Goal: Task Accomplishment & Management: Use online tool/utility

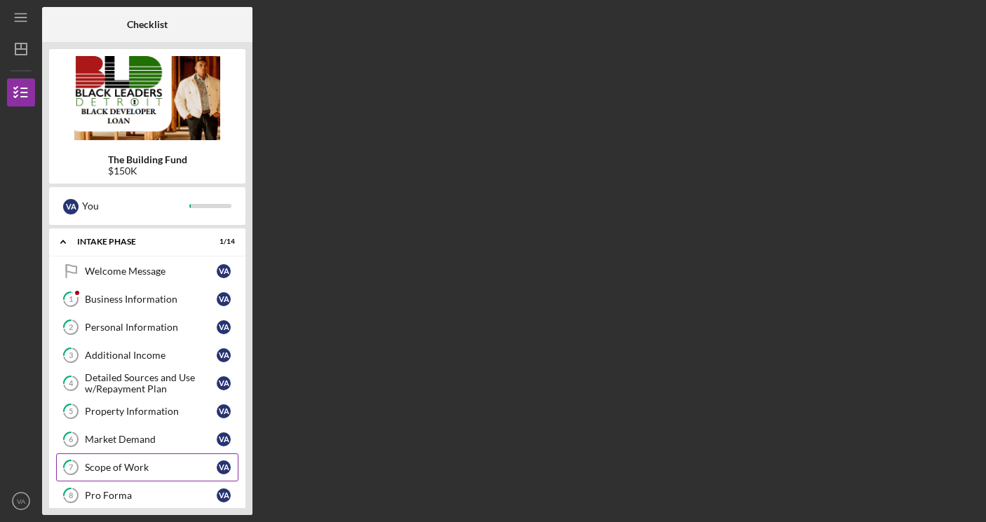
click at [163, 464] on div "Scope of Work" at bounding box center [151, 467] width 132 height 11
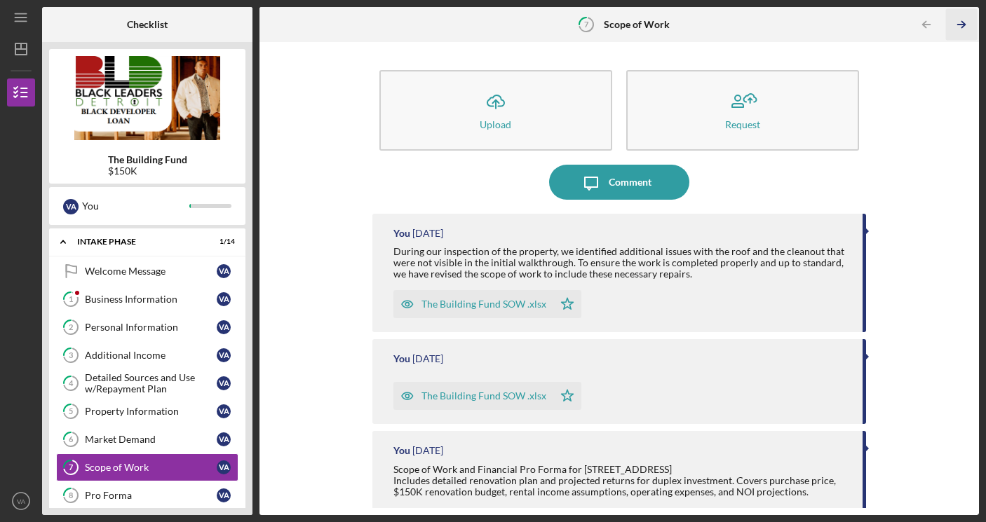
click at [960, 22] on icon "Icon/Table Pagination Arrow" at bounding box center [962, 25] width 32 height 32
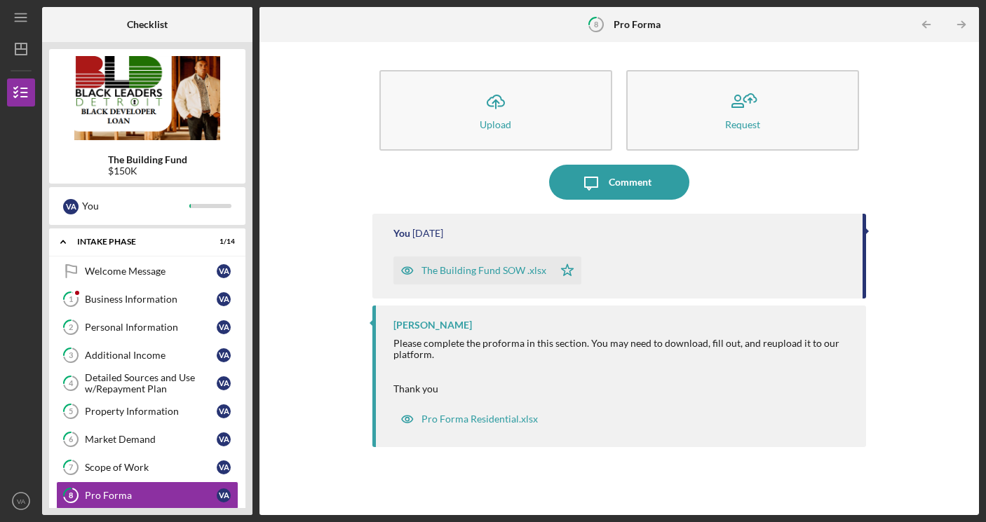
click at [960, 22] on icon "Icon/Table Pagination Arrow" at bounding box center [962, 25] width 32 height 32
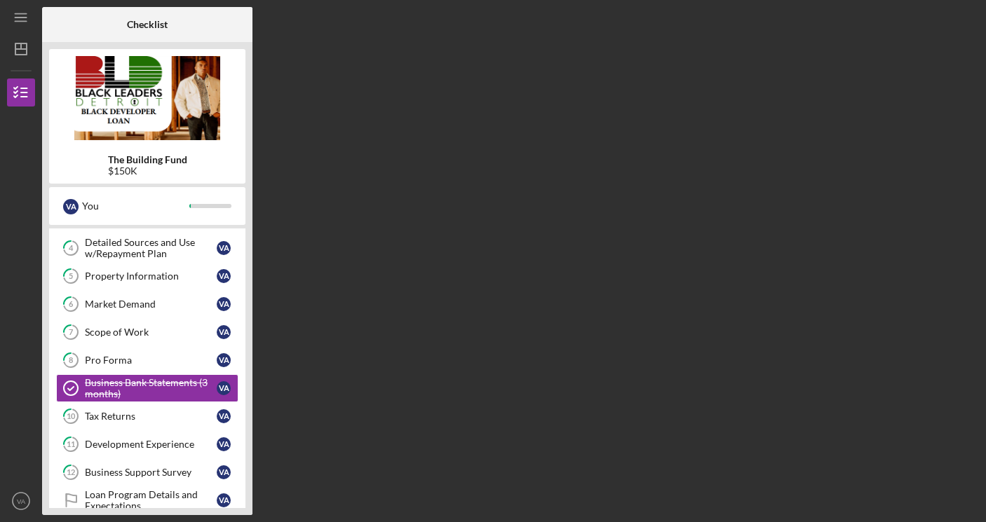
scroll to position [156, 0]
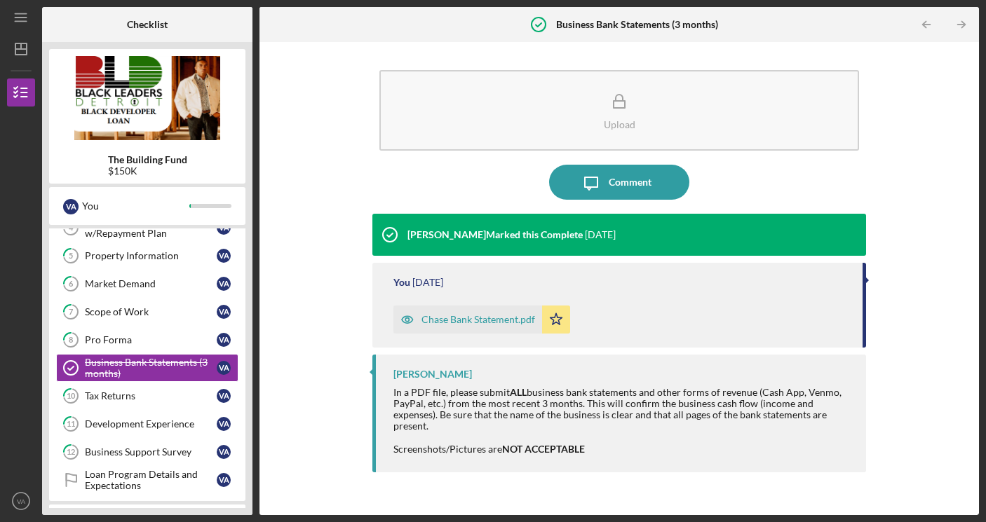
click at [960, 22] on icon "Icon/Table Pagination Arrow" at bounding box center [962, 25] width 32 height 32
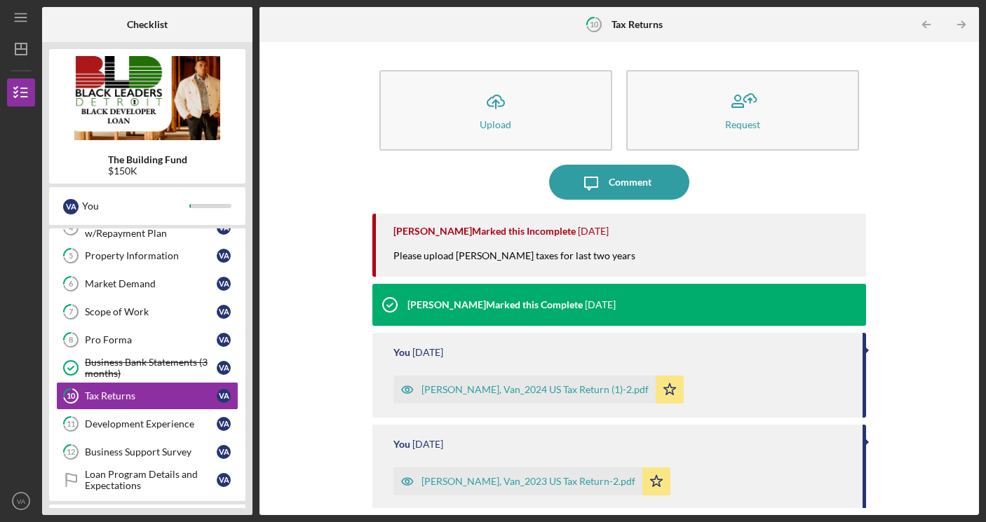
click at [960, 22] on icon "Icon/Table Pagination Arrow" at bounding box center [962, 25] width 32 height 32
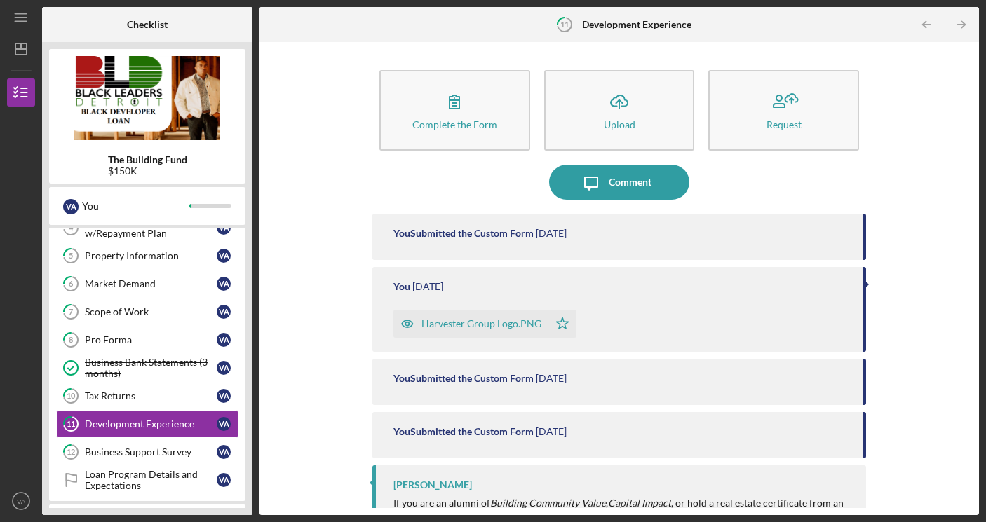
click at [960, 22] on icon "Icon/Table Pagination Arrow" at bounding box center [962, 25] width 32 height 32
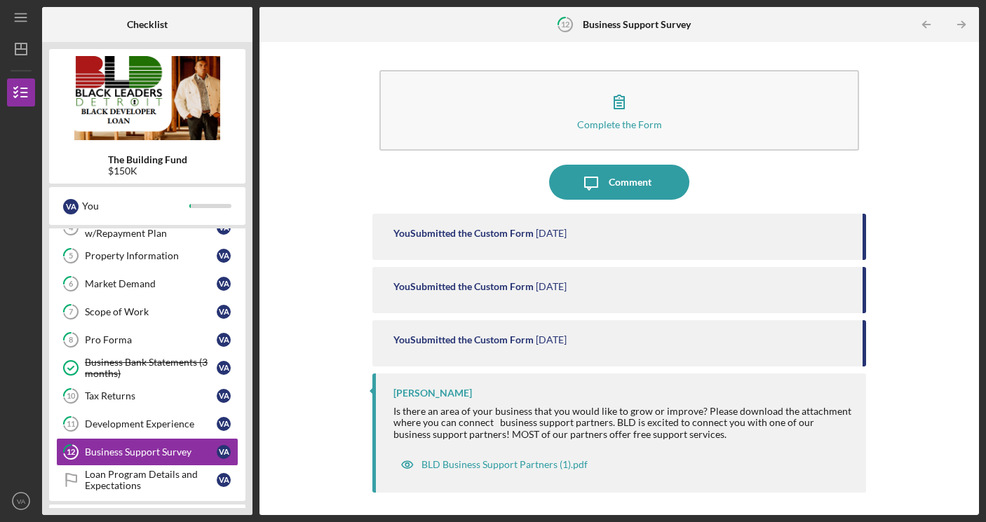
click at [960, 22] on icon "Icon/Table Pagination Arrow" at bounding box center [962, 25] width 32 height 32
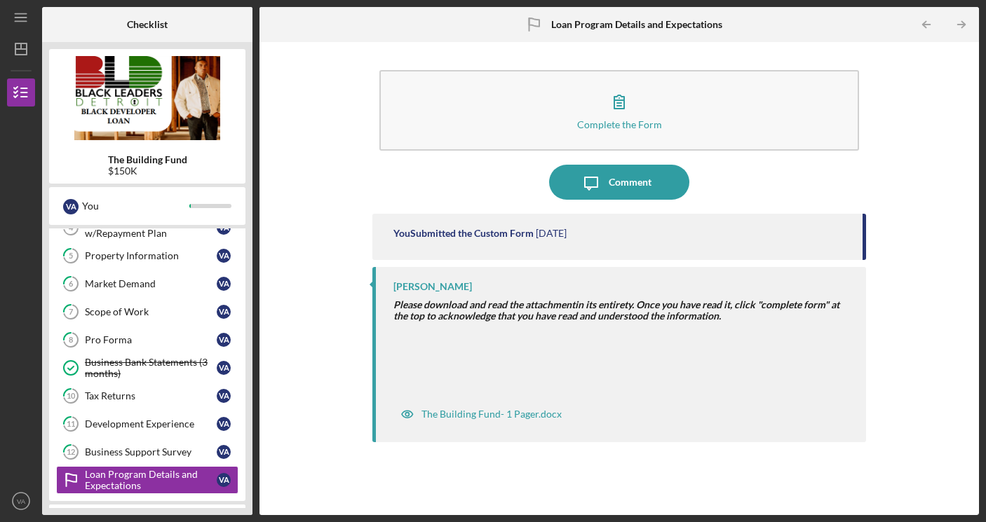
click at [960, 22] on icon "Icon/Table Pagination Arrow" at bounding box center [962, 25] width 32 height 32
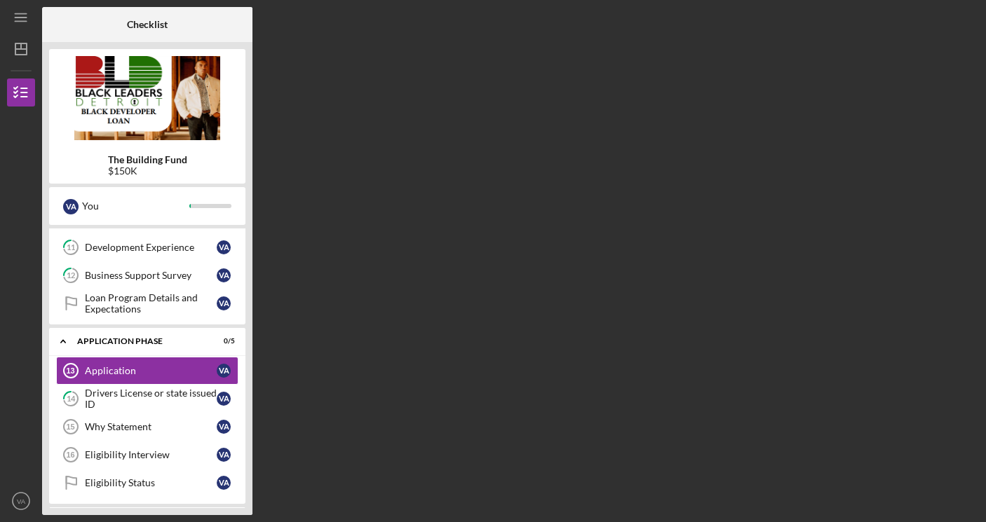
scroll to position [335, 0]
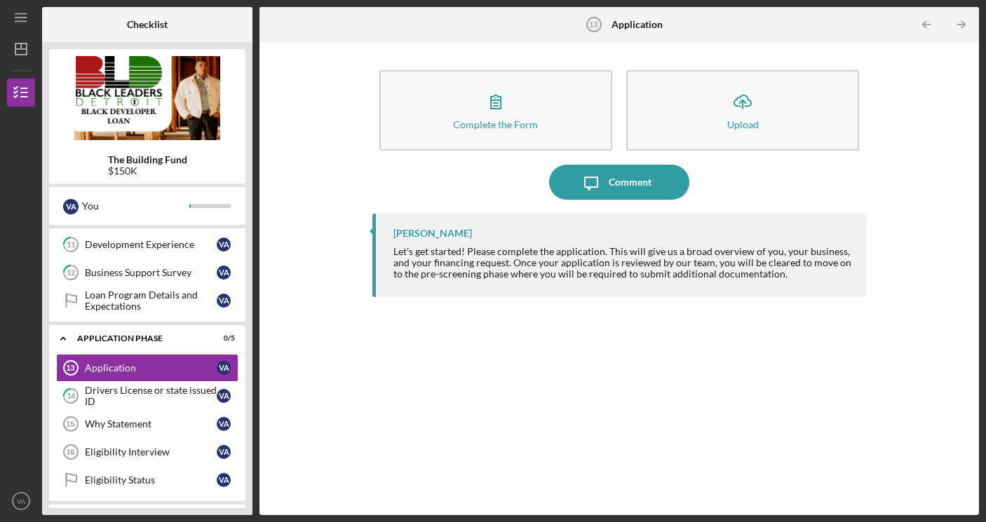
click at [960, 22] on icon "Icon/Table Pagination Arrow" at bounding box center [962, 25] width 32 height 32
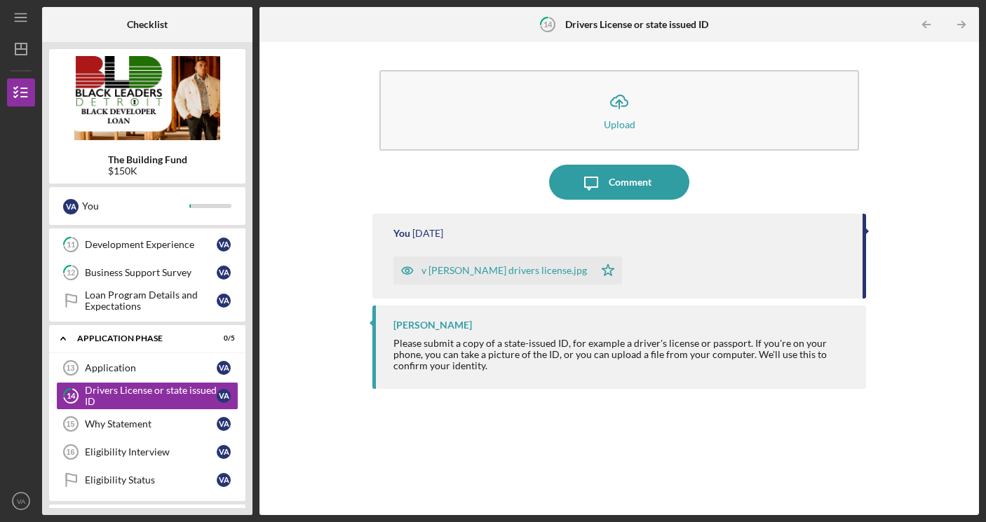
click at [960, 22] on icon "Icon/Table Pagination Arrow" at bounding box center [962, 25] width 32 height 32
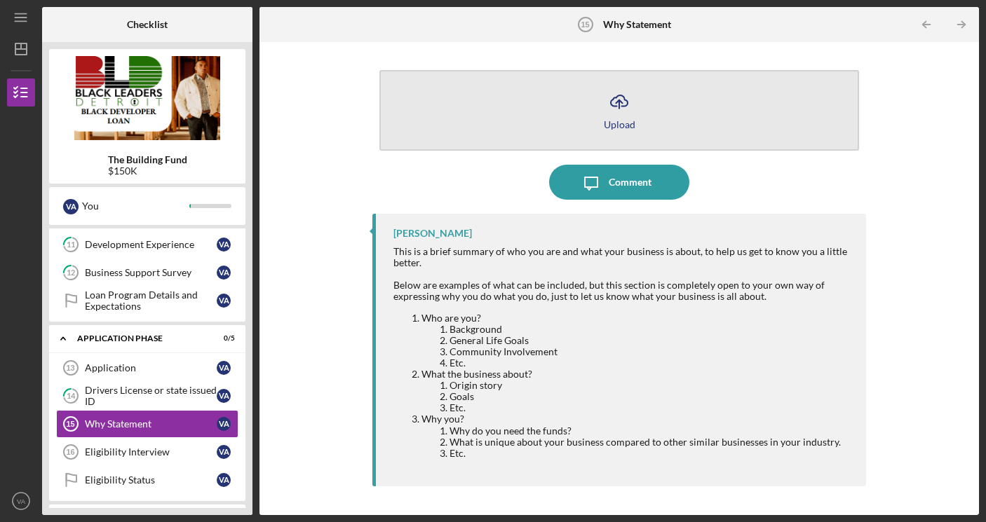
click at [616, 123] on div "Upload" at bounding box center [620, 124] width 32 height 11
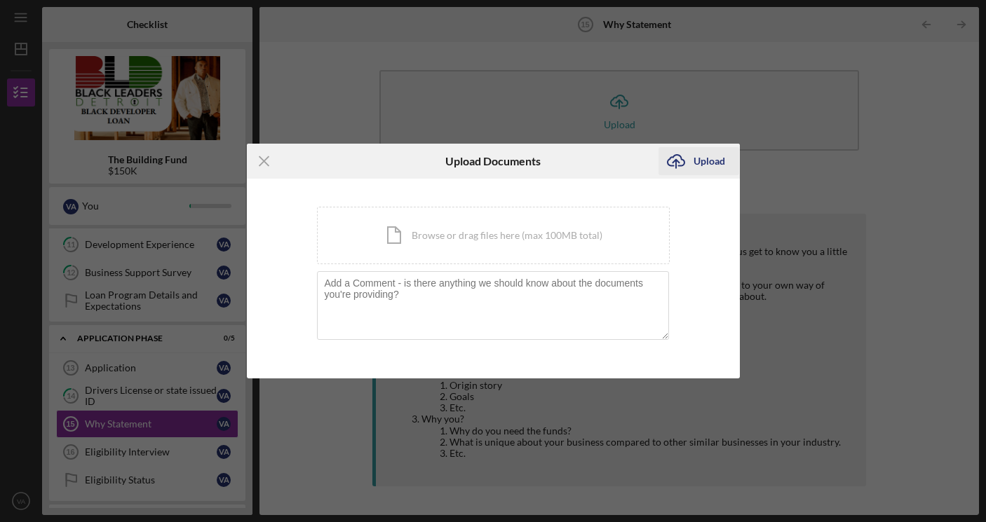
click at [707, 159] on div "Upload" at bounding box center [709, 161] width 32 height 28
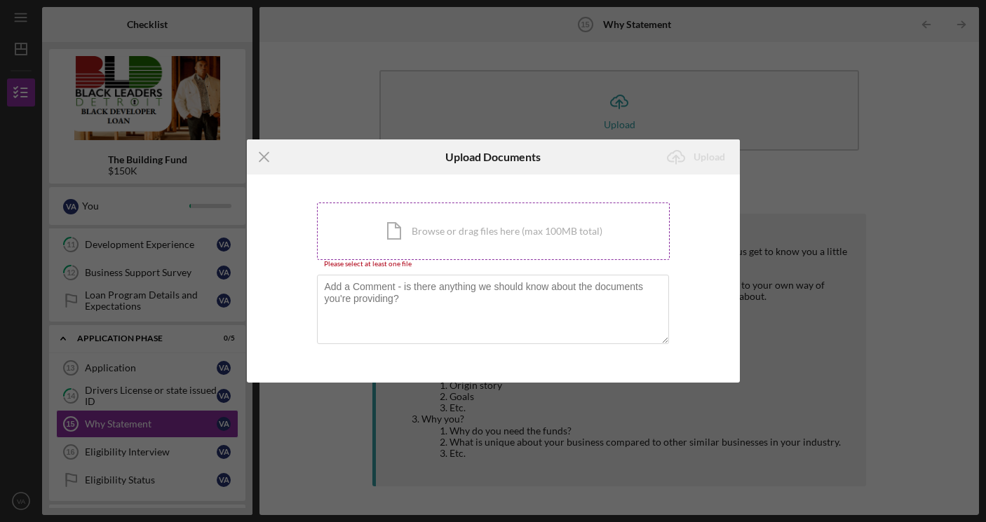
click at [473, 235] on div "Icon/Document Browse or drag files here (max 100MB total) Tap to choose files o…" at bounding box center [493, 231] width 353 height 57
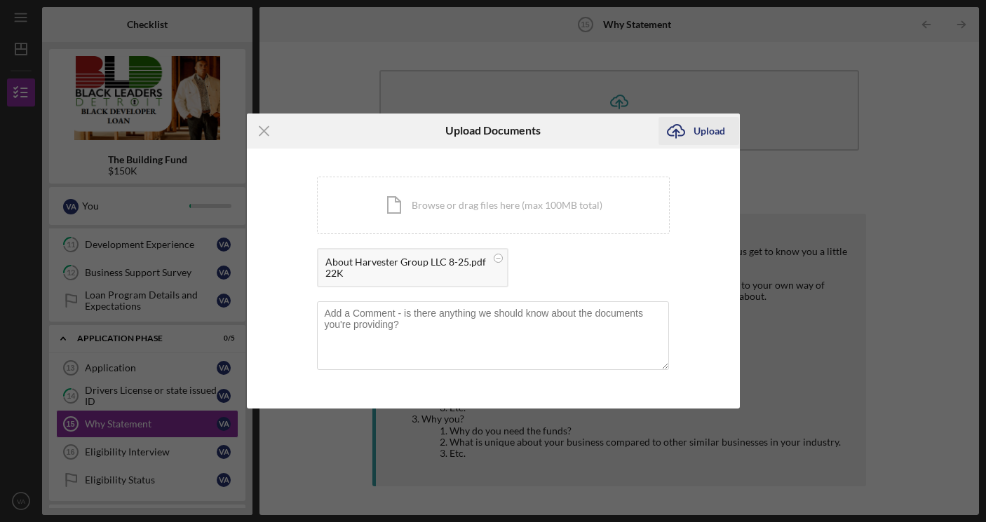
click at [709, 130] on div "Upload" at bounding box center [709, 131] width 32 height 28
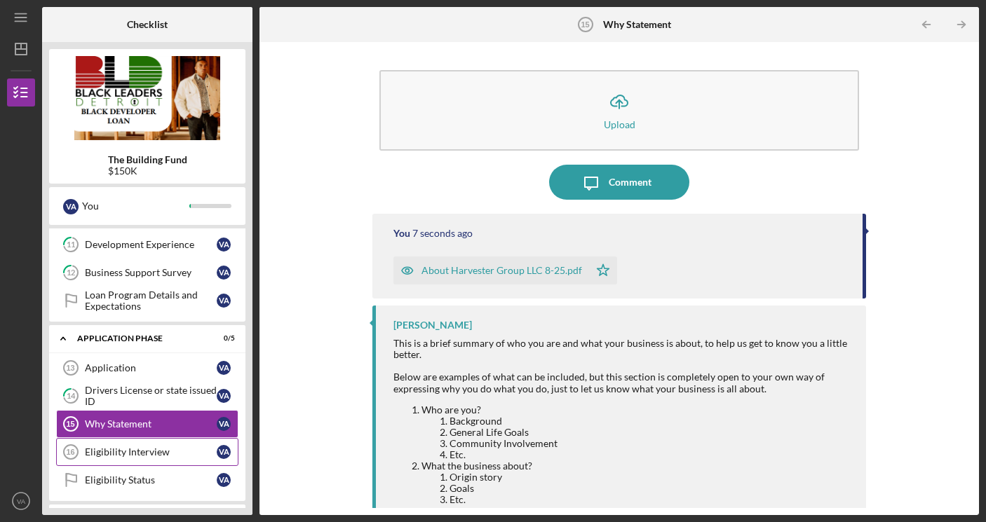
click at [151, 450] on div "Eligibility Interview" at bounding box center [151, 452] width 132 height 11
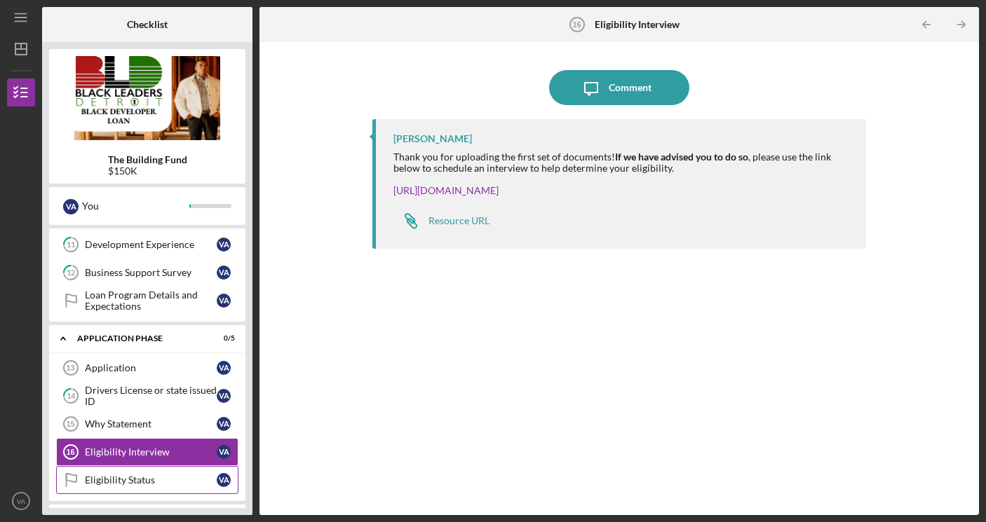
click at [143, 475] on div "Eligibility Status" at bounding box center [151, 480] width 132 height 11
